Goal: Task Accomplishment & Management: Use online tool/utility

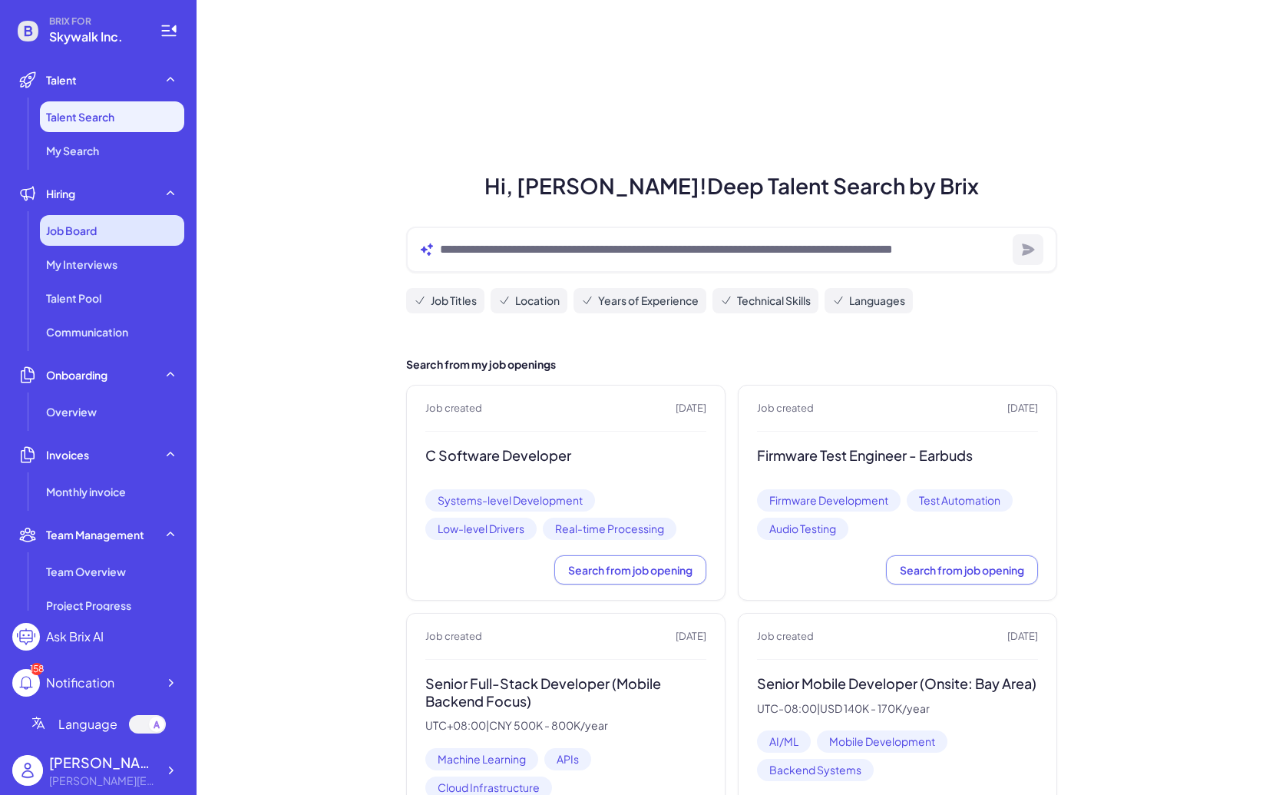
click at [83, 233] on span "Job Board" at bounding box center [71, 230] width 51 height 15
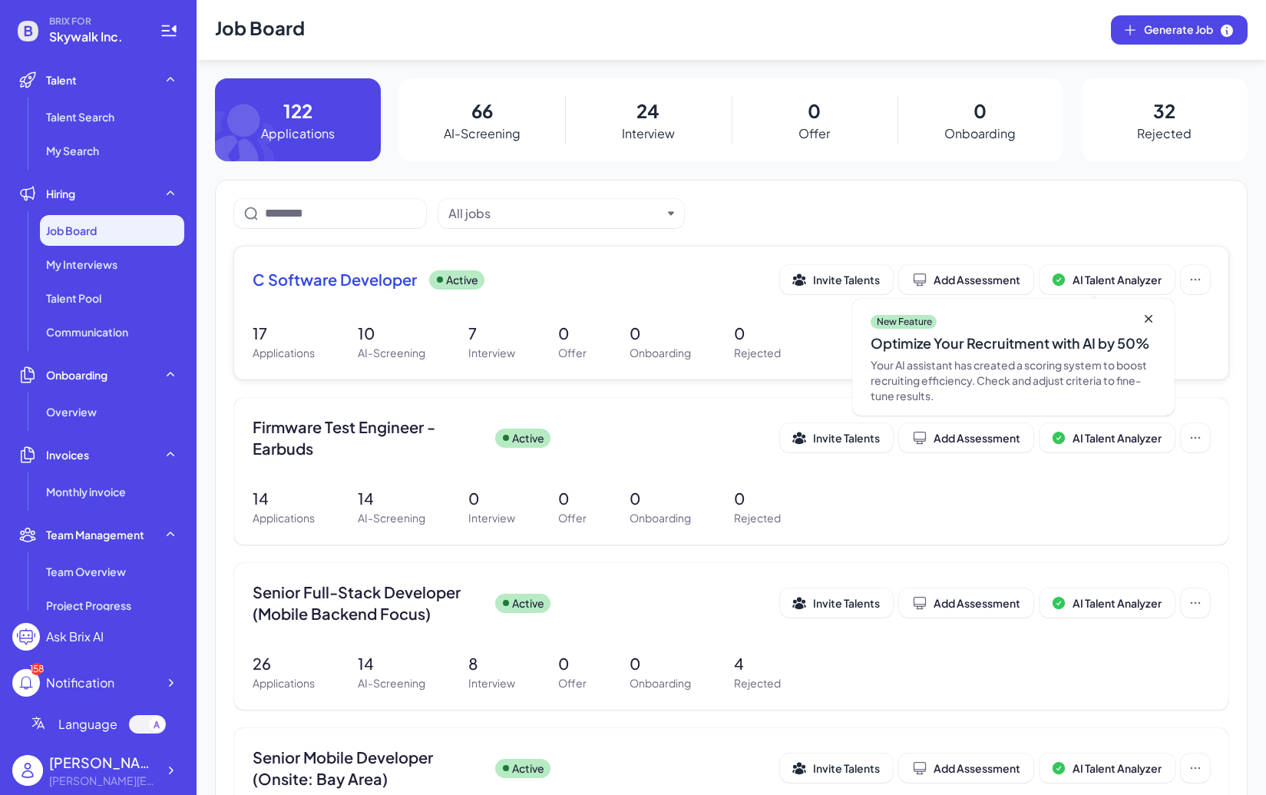
click at [410, 273] on span "C Software Developer" at bounding box center [335, 279] width 164 height 21
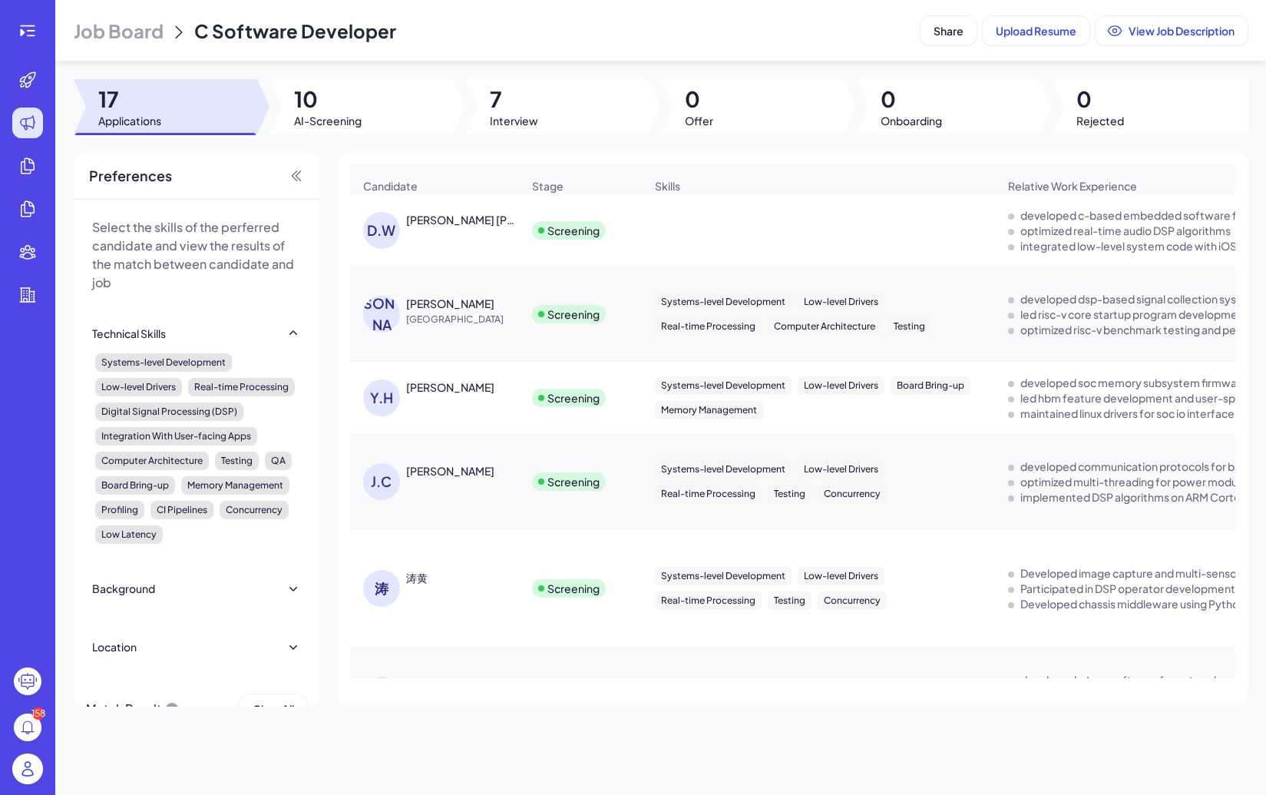
click at [538, 123] on div at bounding box center [556, 106] width 183 height 55
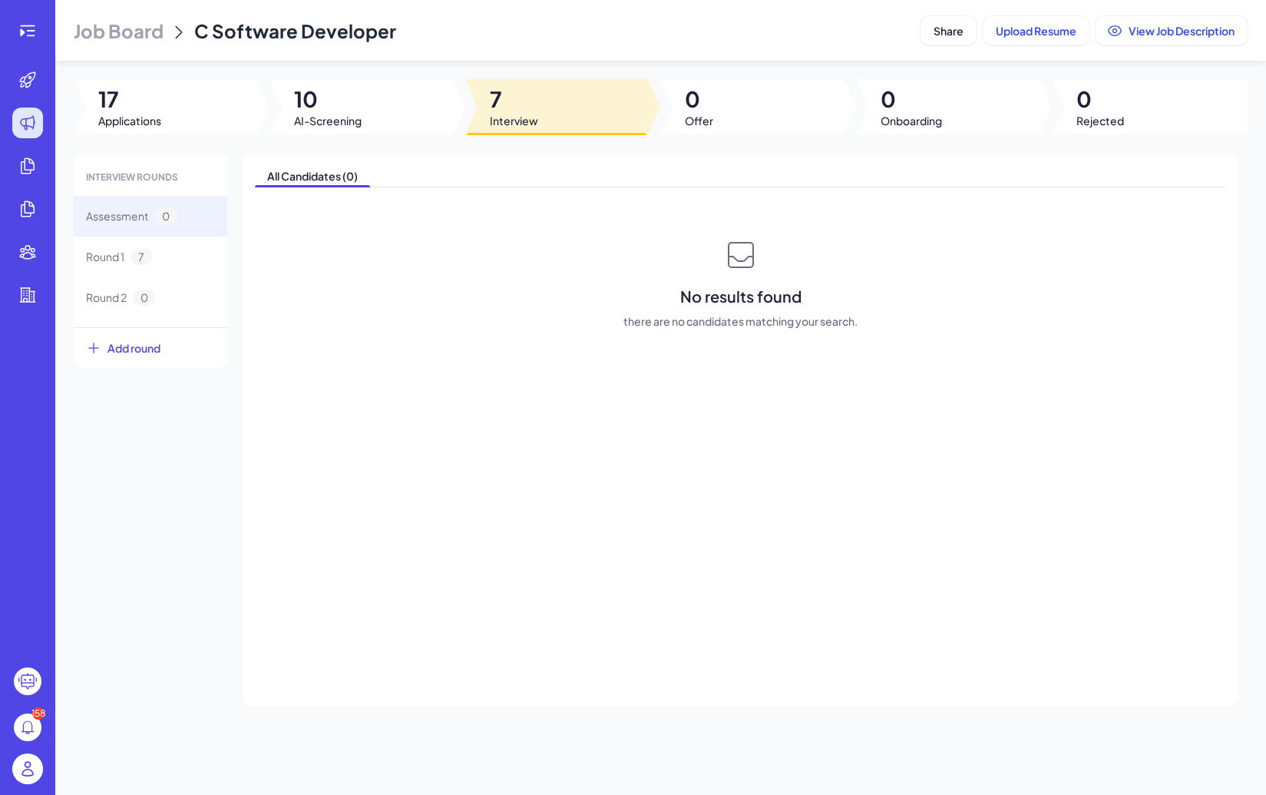
click at [389, 123] on div at bounding box center [360, 106] width 183 height 55
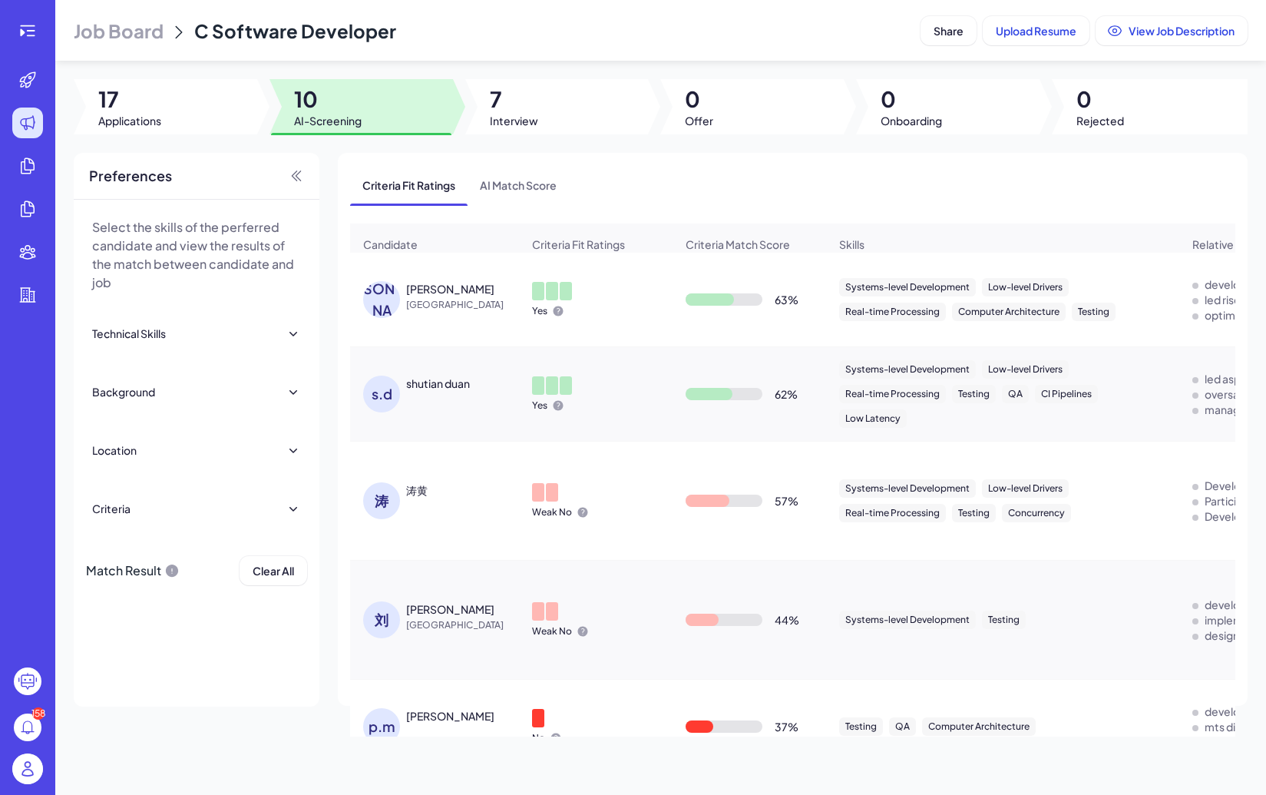
click at [436, 305] on span "[GEOGRAPHIC_DATA]" at bounding box center [463, 304] width 115 height 15
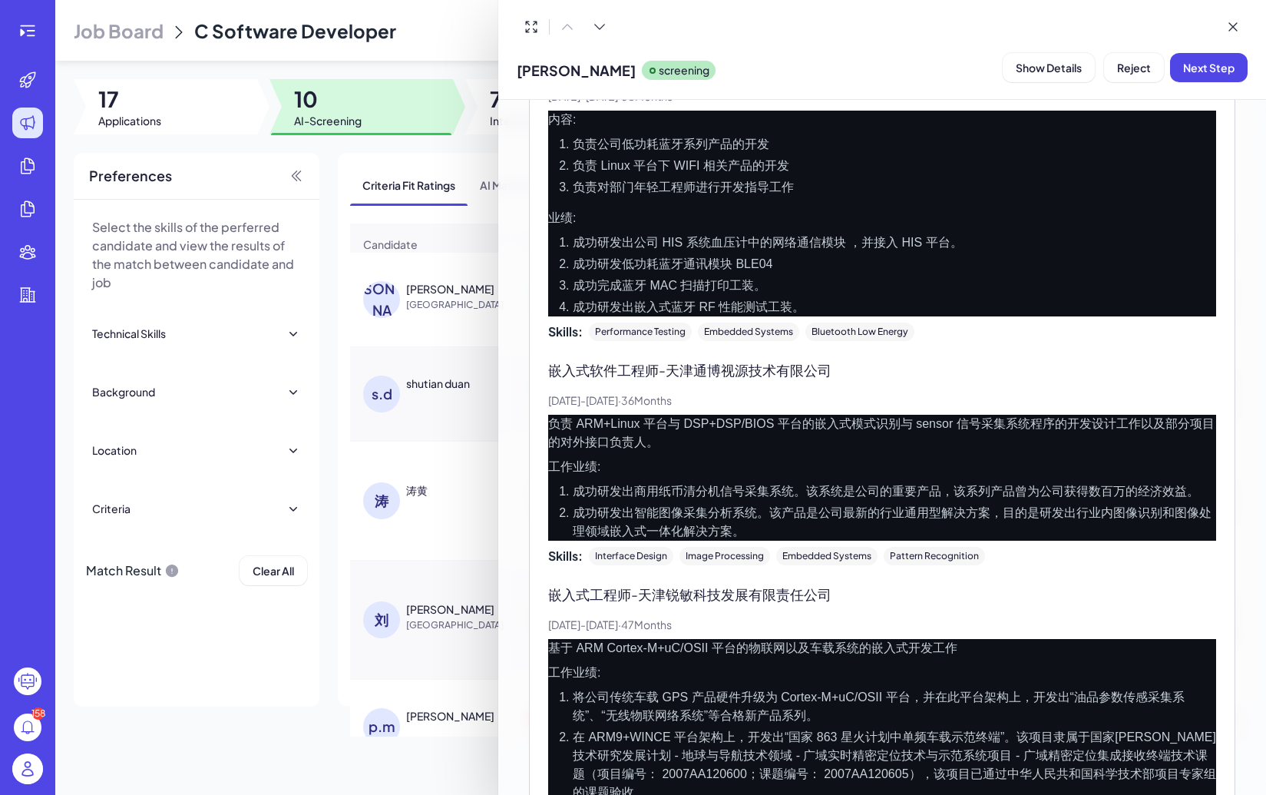
scroll to position [766, 0]
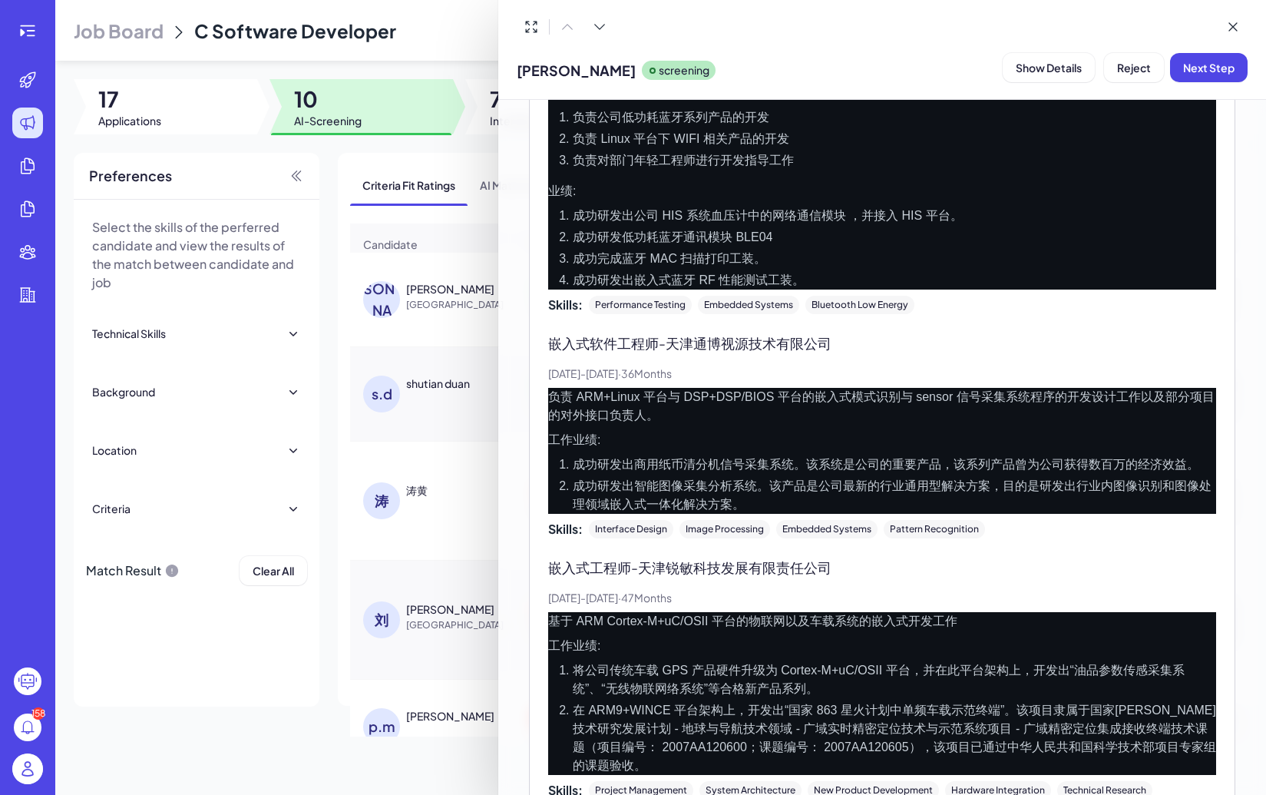
click at [343, 381] on div at bounding box center [633, 397] width 1266 height 795
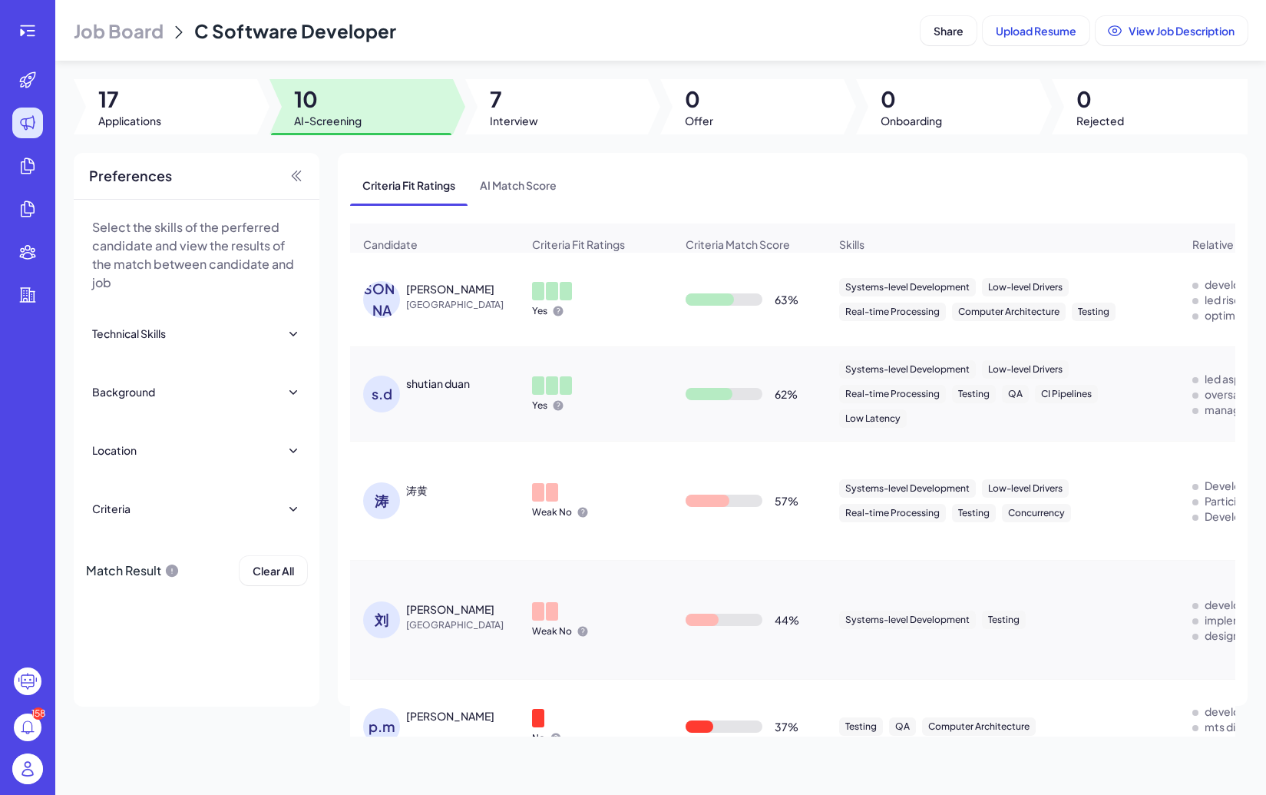
click at [377, 382] on div "s.d" at bounding box center [381, 393] width 37 height 37
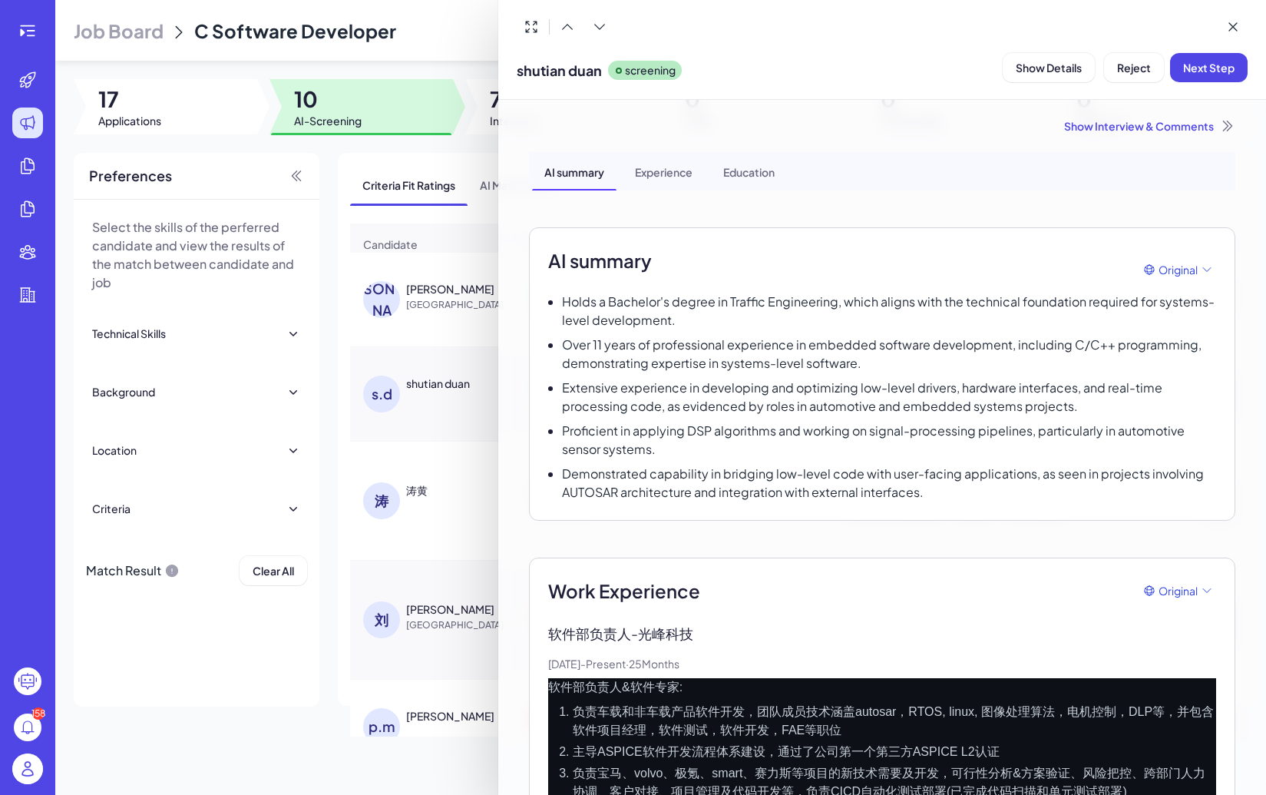
click at [338, 506] on div at bounding box center [633, 397] width 1266 height 795
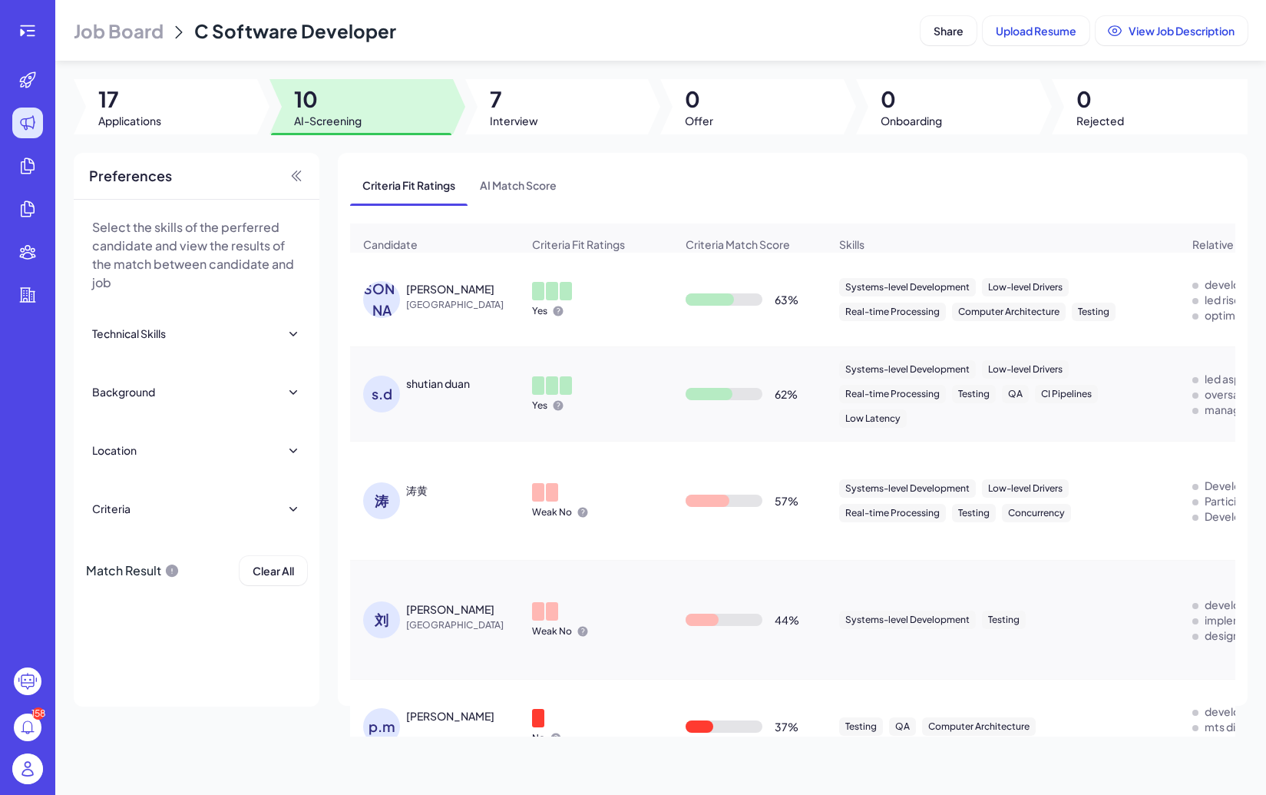
click at [369, 485] on div "涛" at bounding box center [384, 500] width 43 height 37
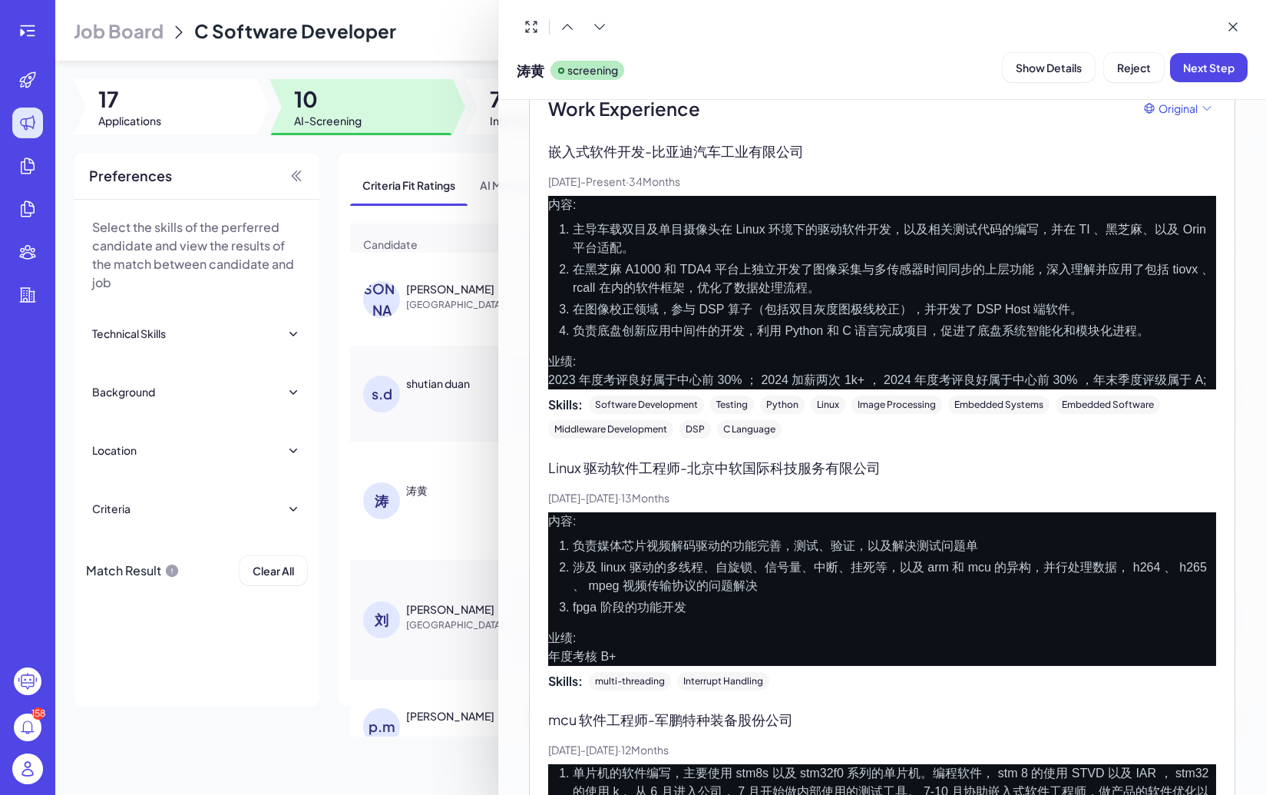
scroll to position [936, 0]
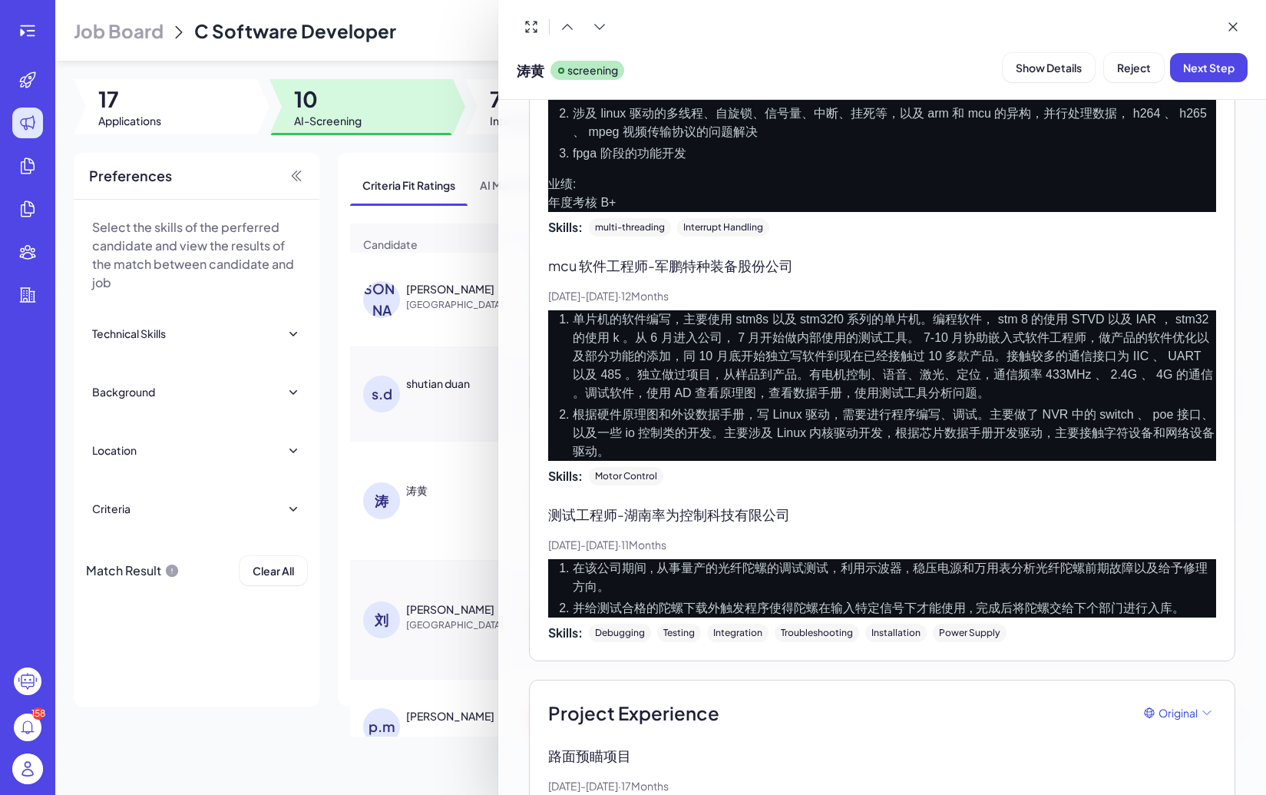
click at [434, 550] on div at bounding box center [633, 397] width 1266 height 795
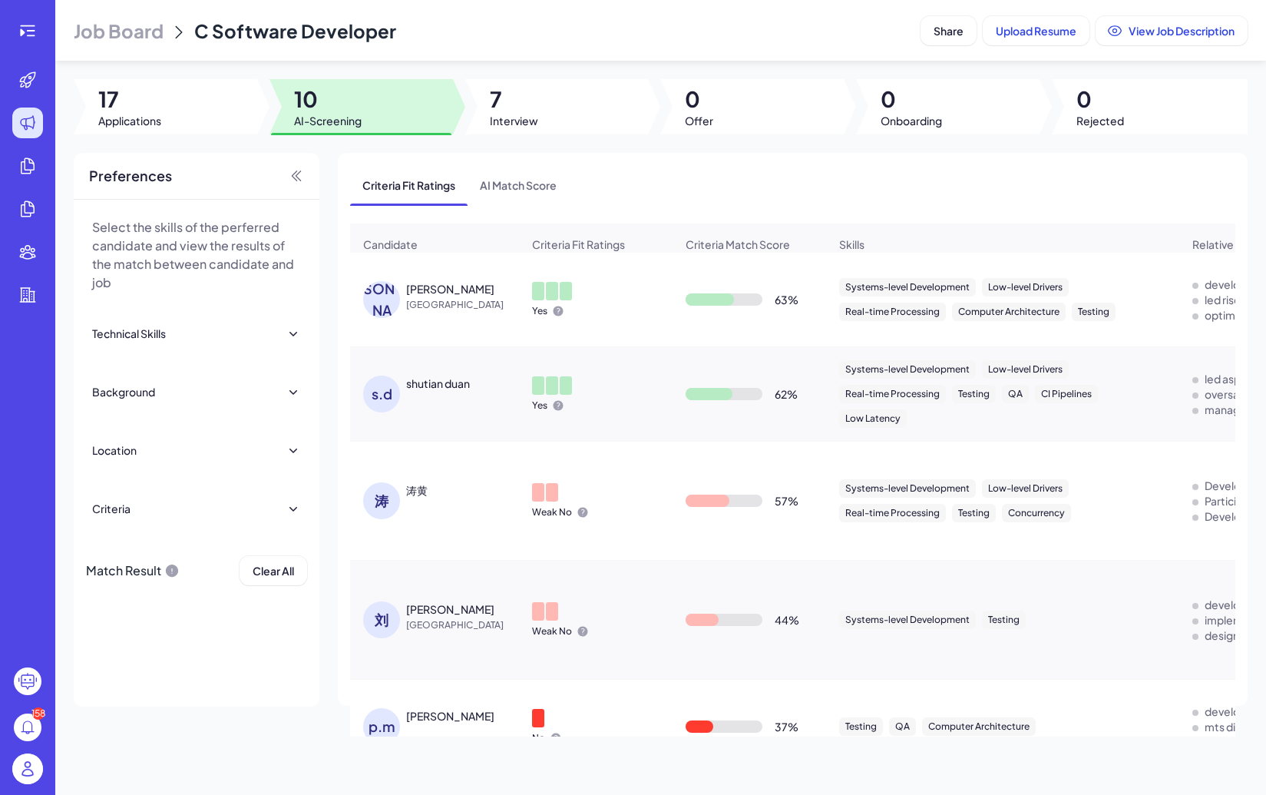
click at [408, 602] on div "[PERSON_NAME]" at bounding box center [450, 608] width 88 height 15
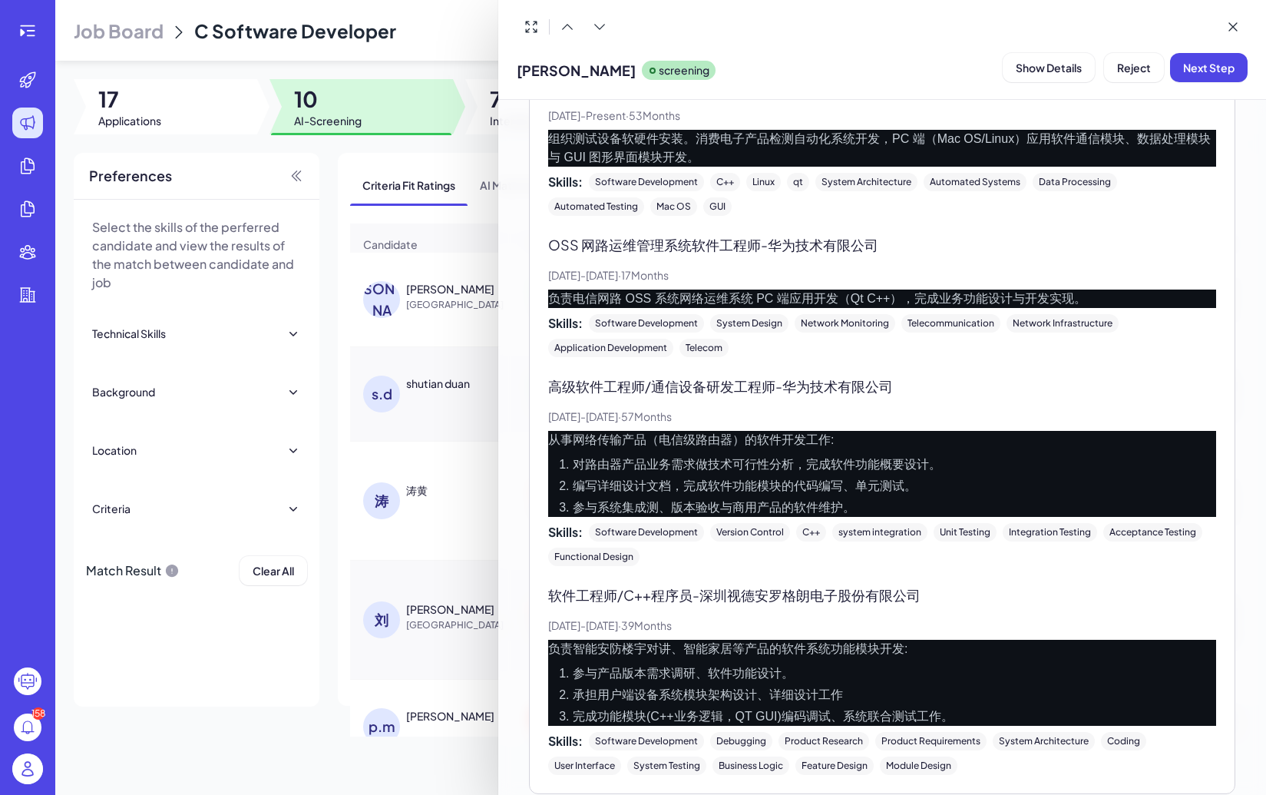
scroll to position [551, 0]
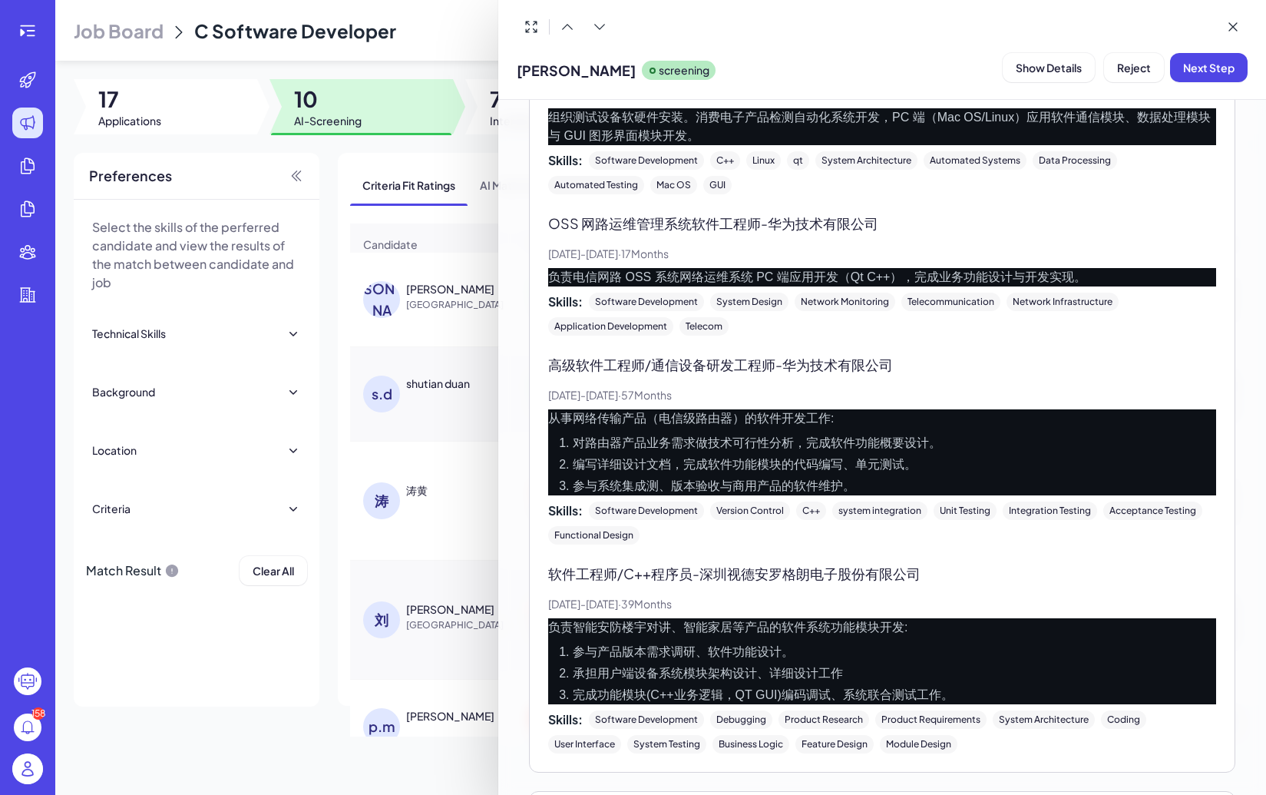
click at [410, 610] on div at bounding box center [633, 397] width 1266 height 795
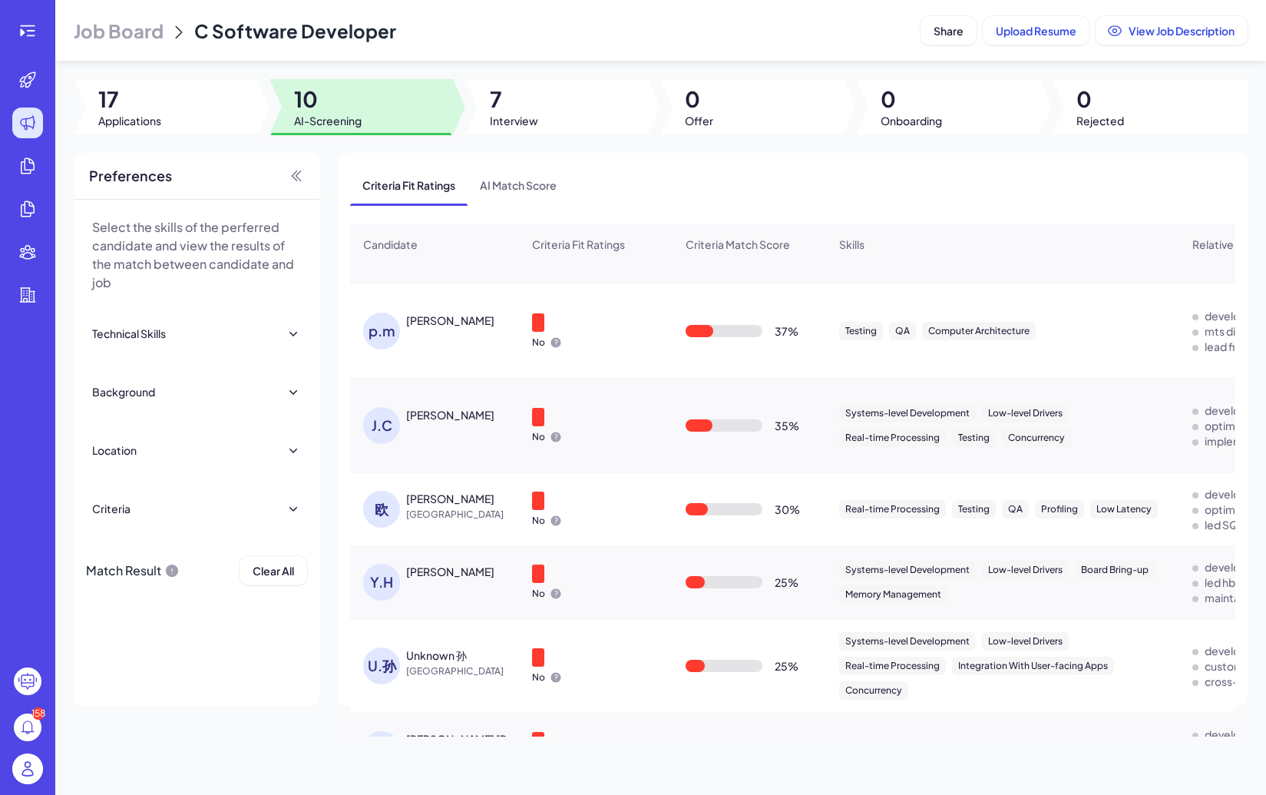
scroll to position [445, 0]
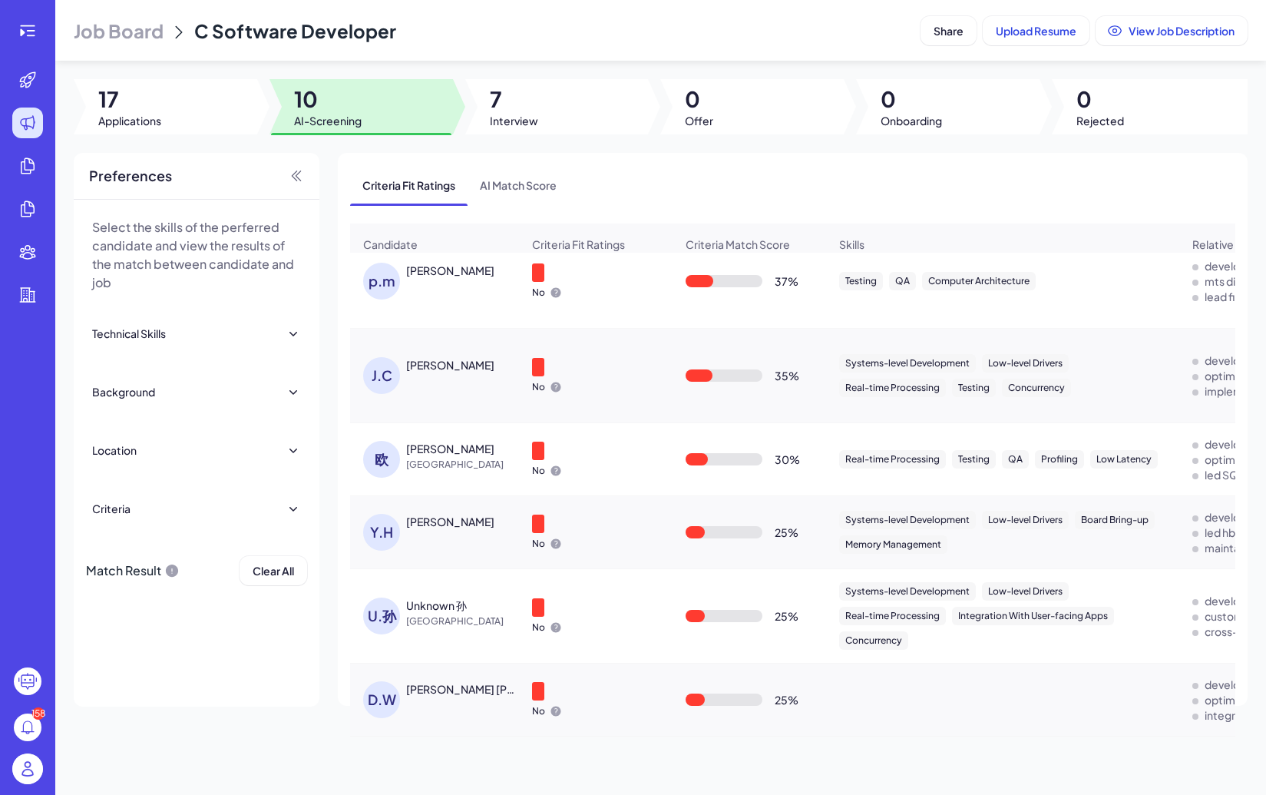
click at [399, 606] on div "U.孙" at bounding box center [384, 615] width 43 height 37
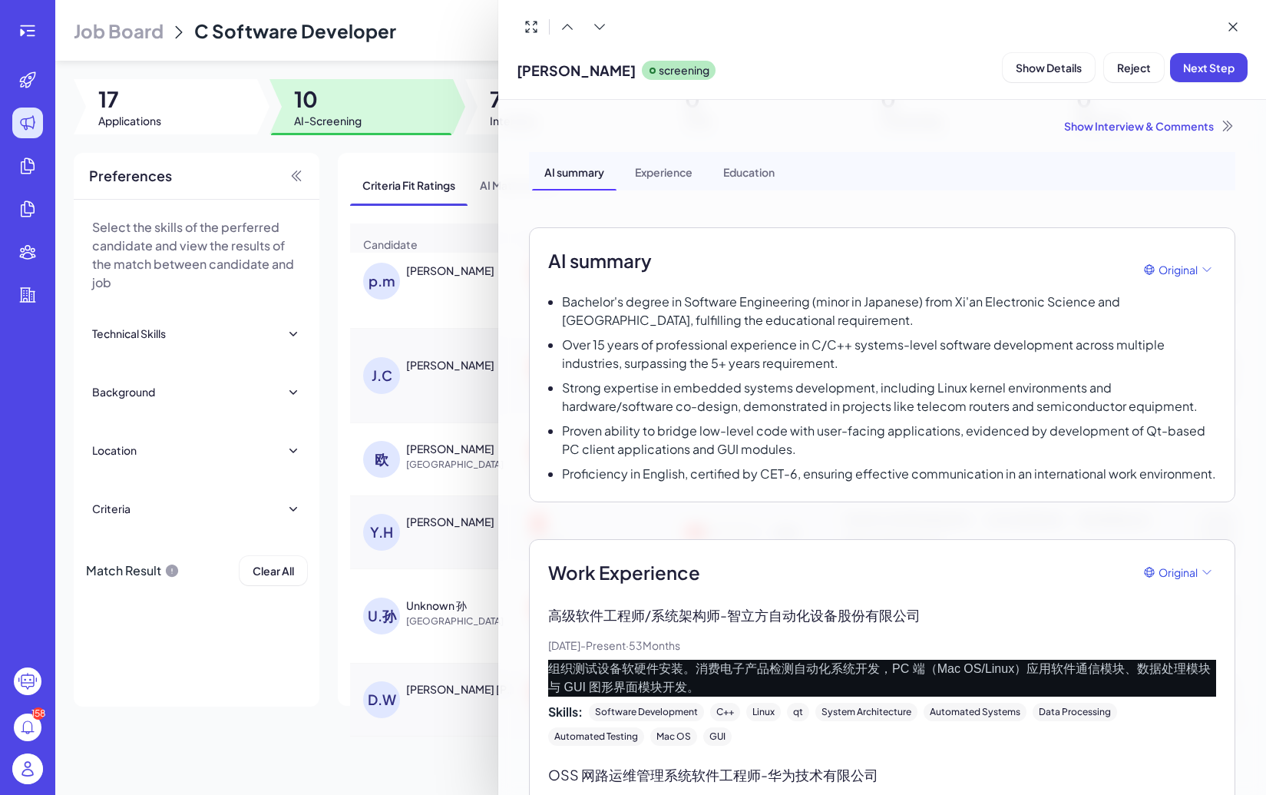
click at [383, 384] on div at bounding box center [633, 397] width 1266 height 795
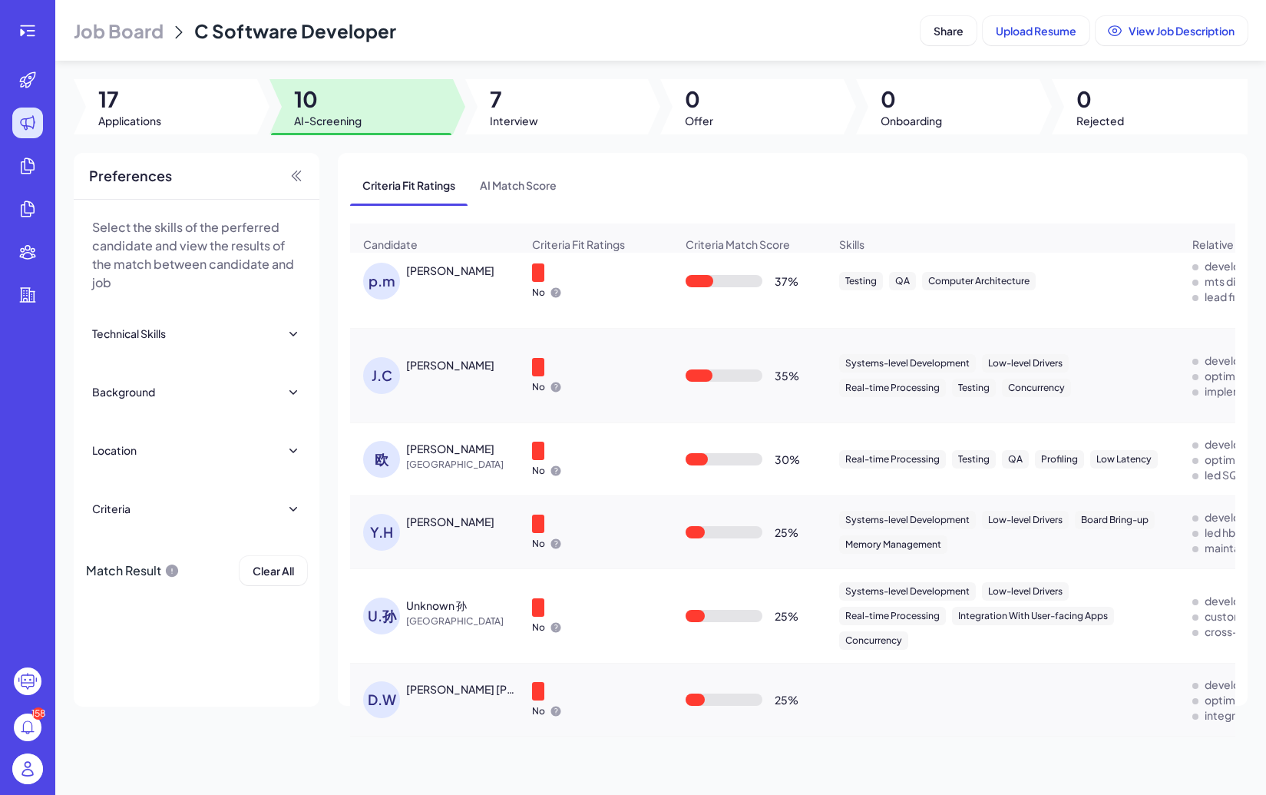
click at [383, 380] on div "J.C" at bounding box center [381, 375] width 37 height 37
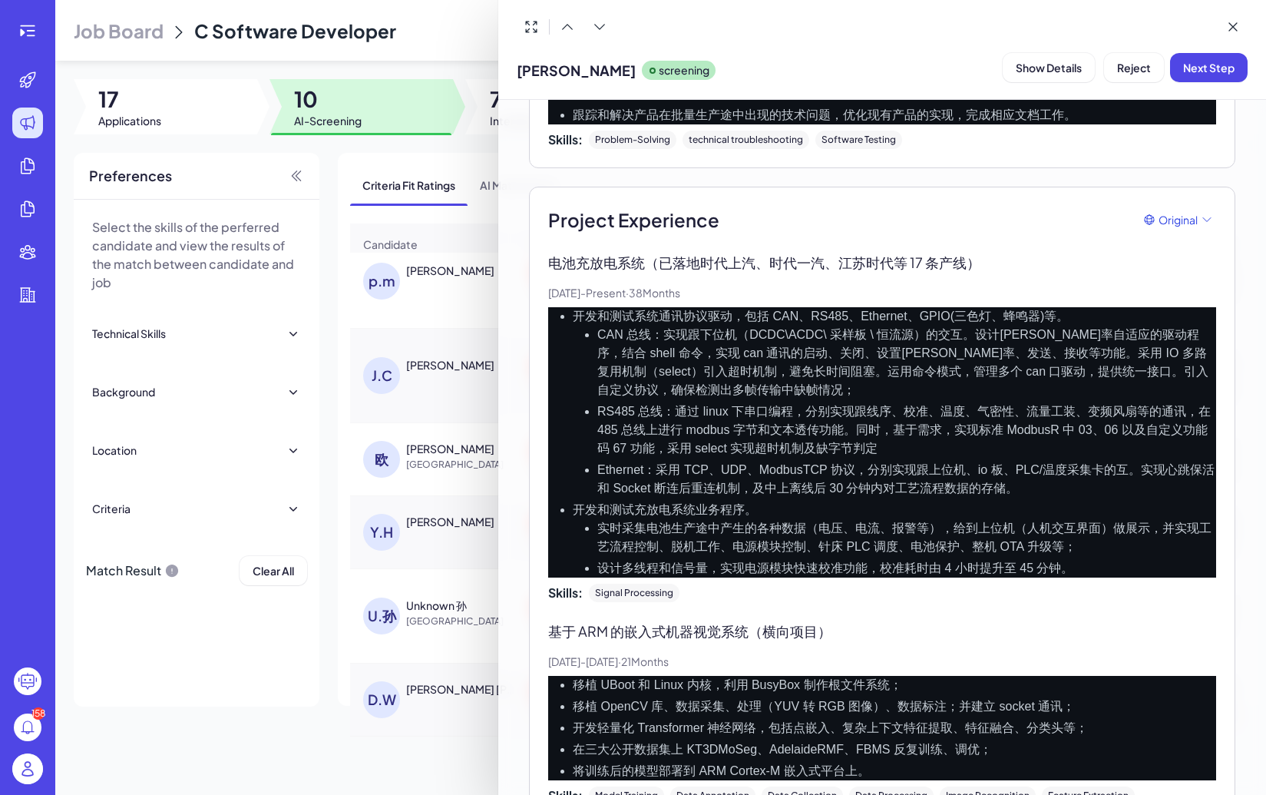
scroll to position [516, 0]
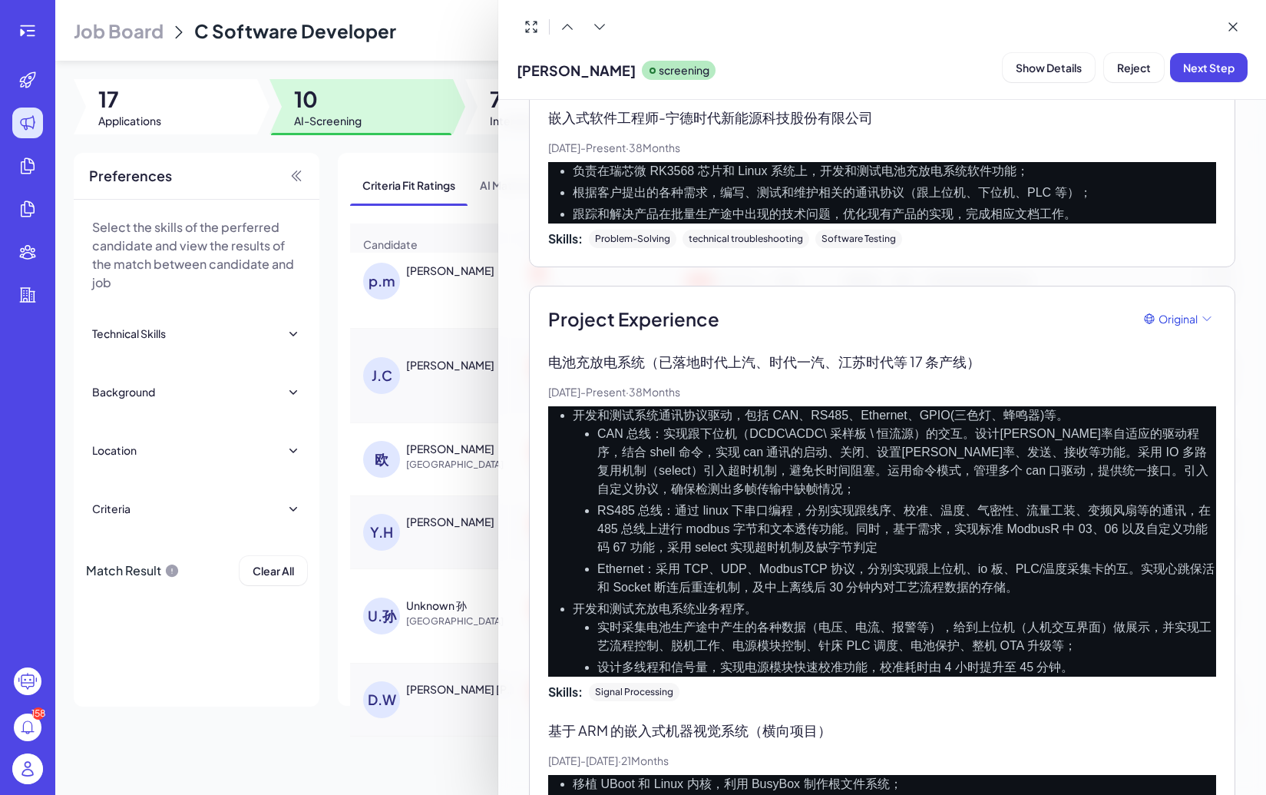
click at [386, 458] on div at bounding box center [633, 397] width 1266 height 795
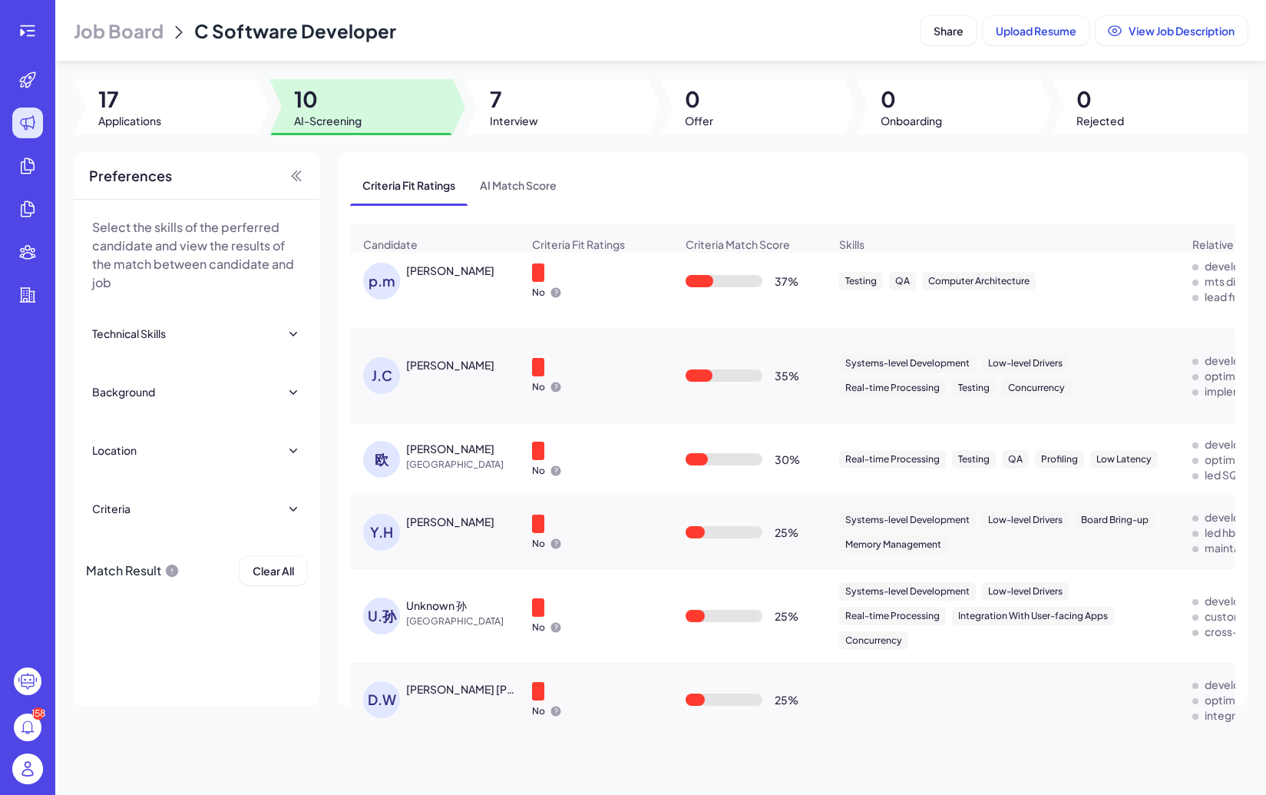
scroll to position [0, 0]
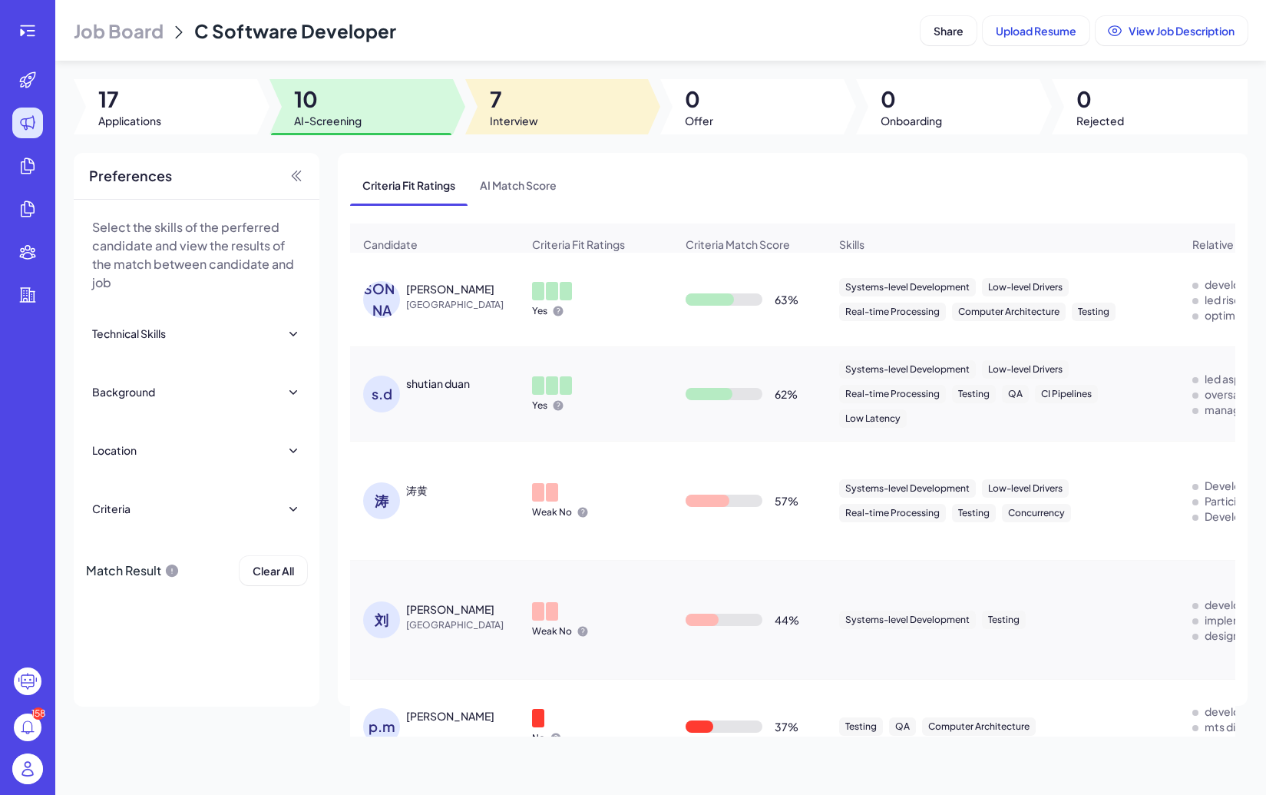
click at [544, 105] on div at bounding box center [556, 106] width 183 height 55
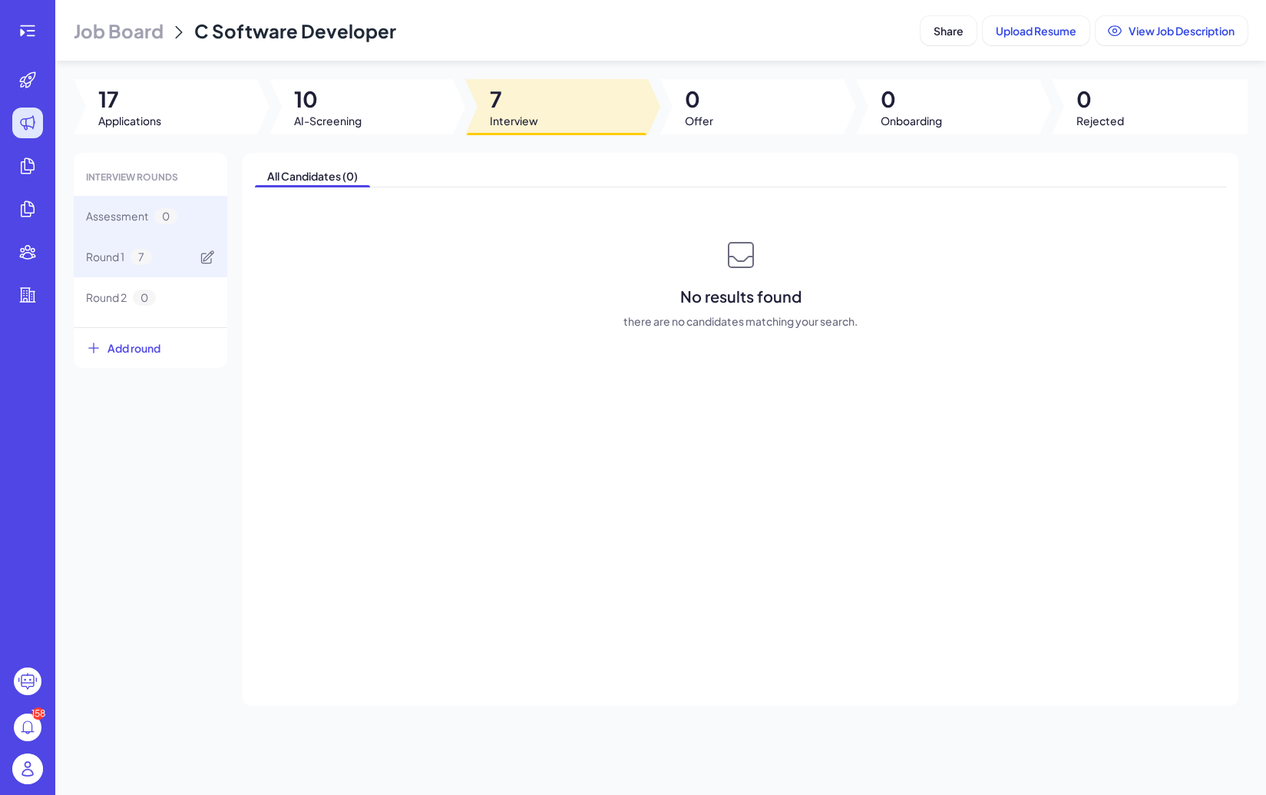
click at [139, 246] on div "Round 1 7" at bounding box center [151, 256] width 154 height 41
